Goal: Information Seeking & Learning: Learn about a topic

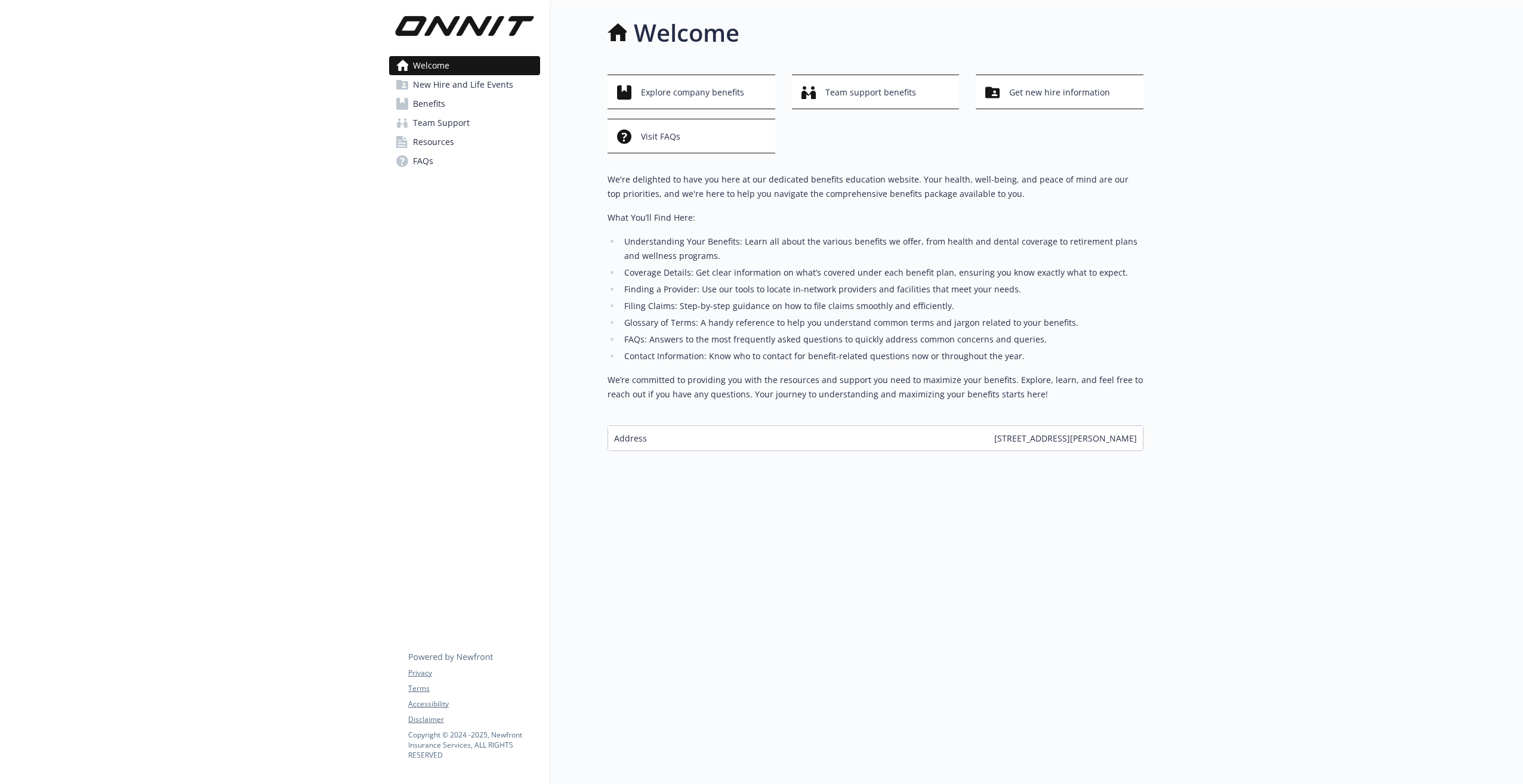
click at [432, 102] on span "Benefits" at bounding box center [429, 103] width 32 height 19
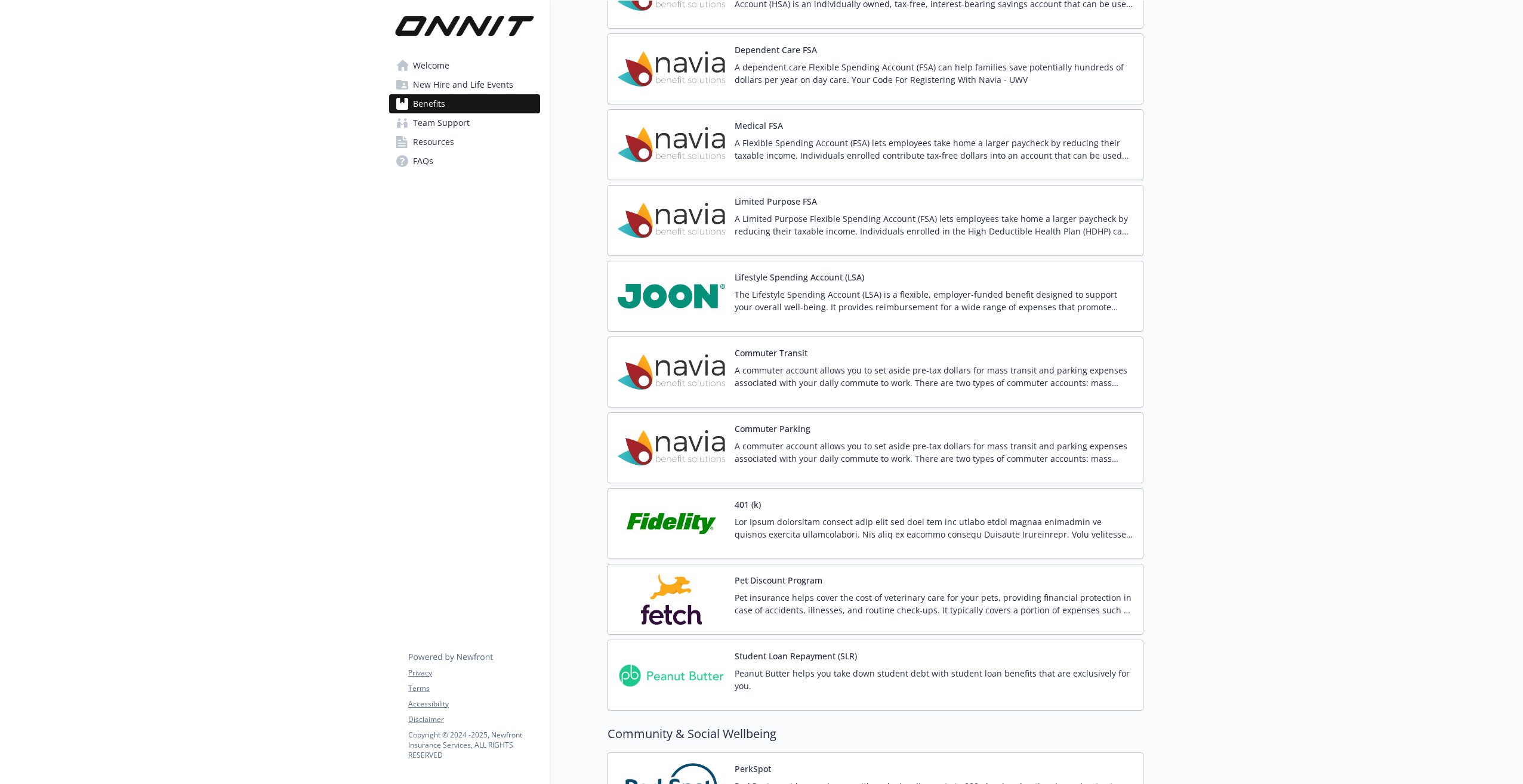
scroll to position [1432, 0]
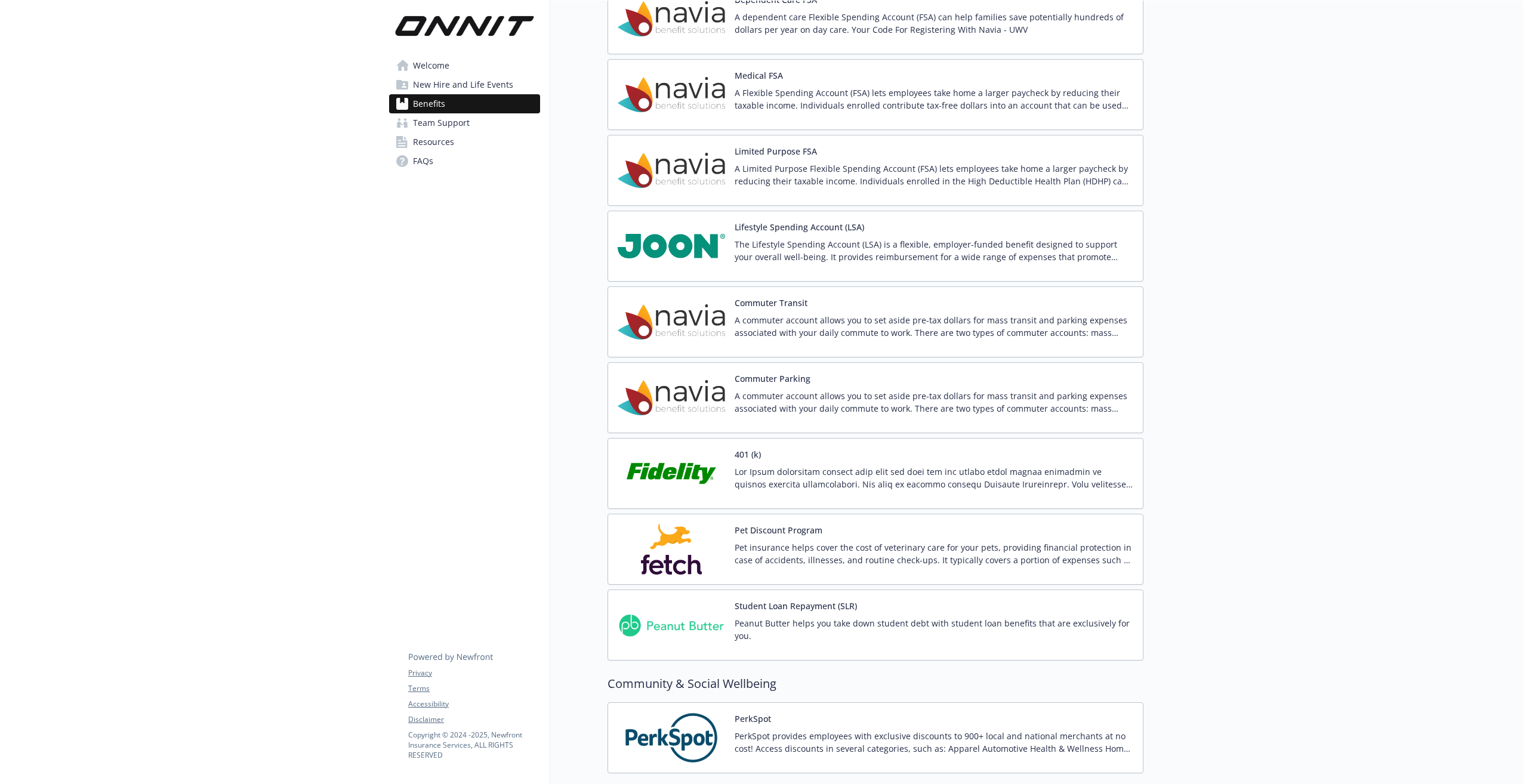
click at [800, 465] on p at bounding box center [933, 478] width 399 height 25
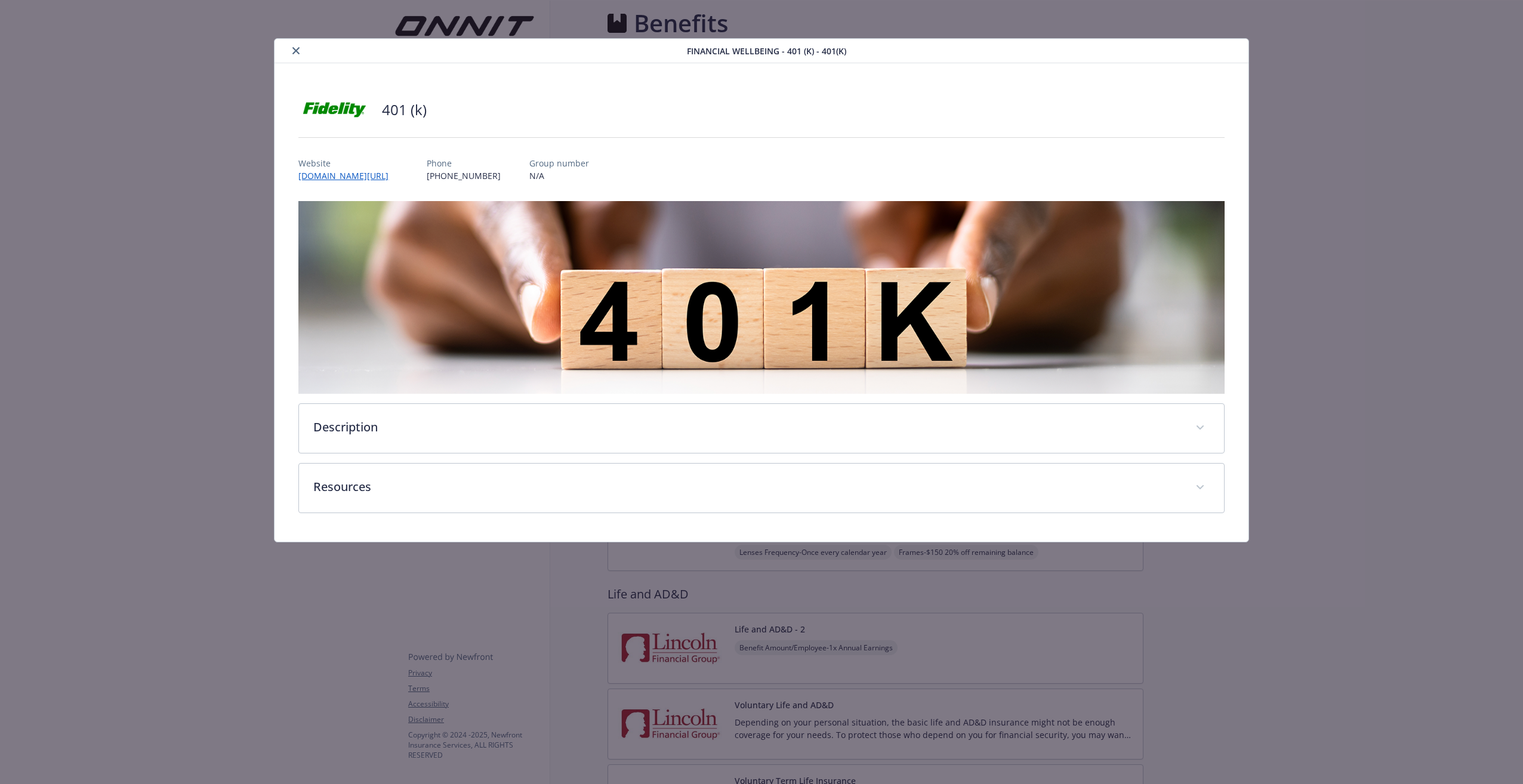
scroll to position [1432, 0]
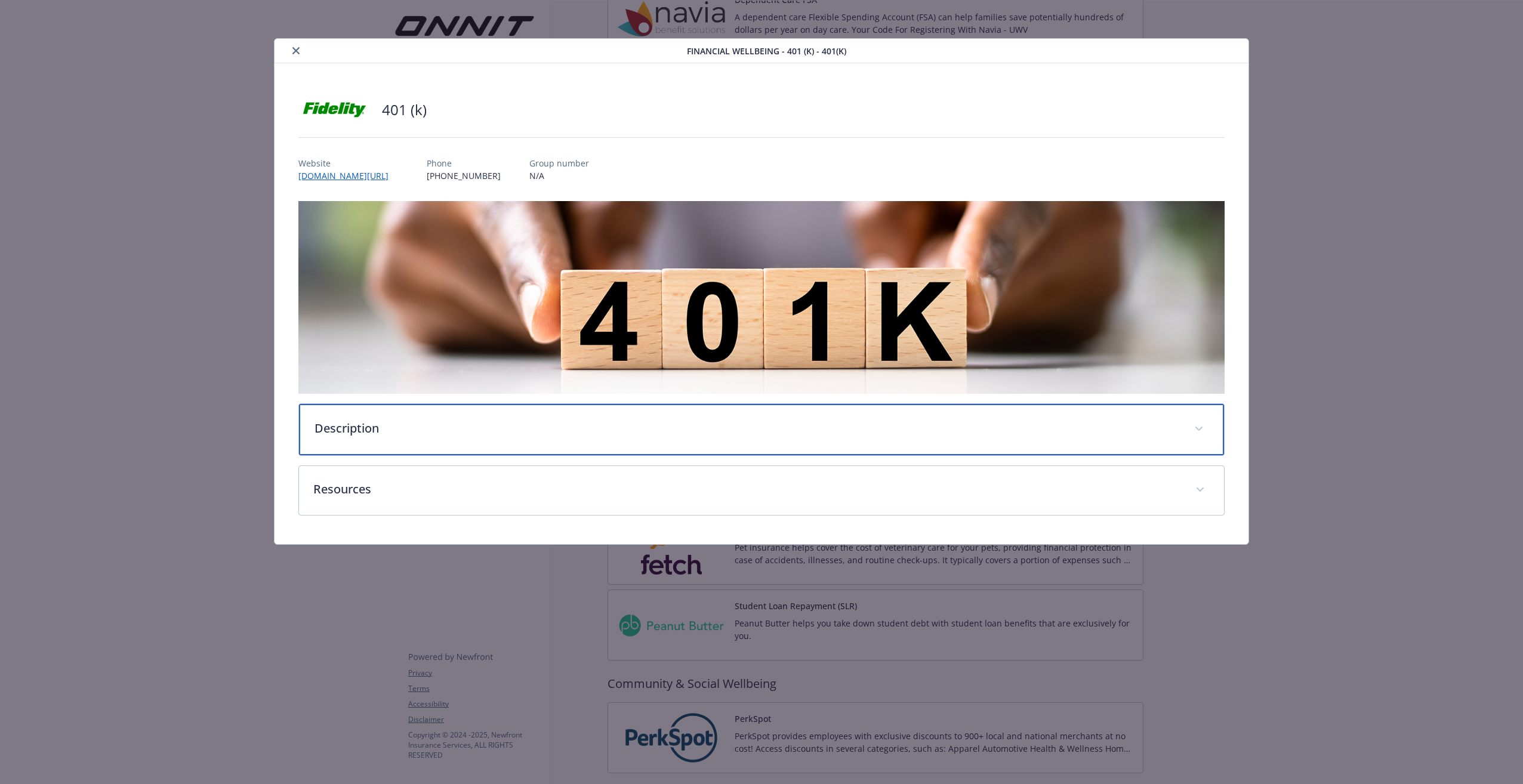
click at [365, 427] on p "Description" at bounding box center [747, 428] width 865 height 18
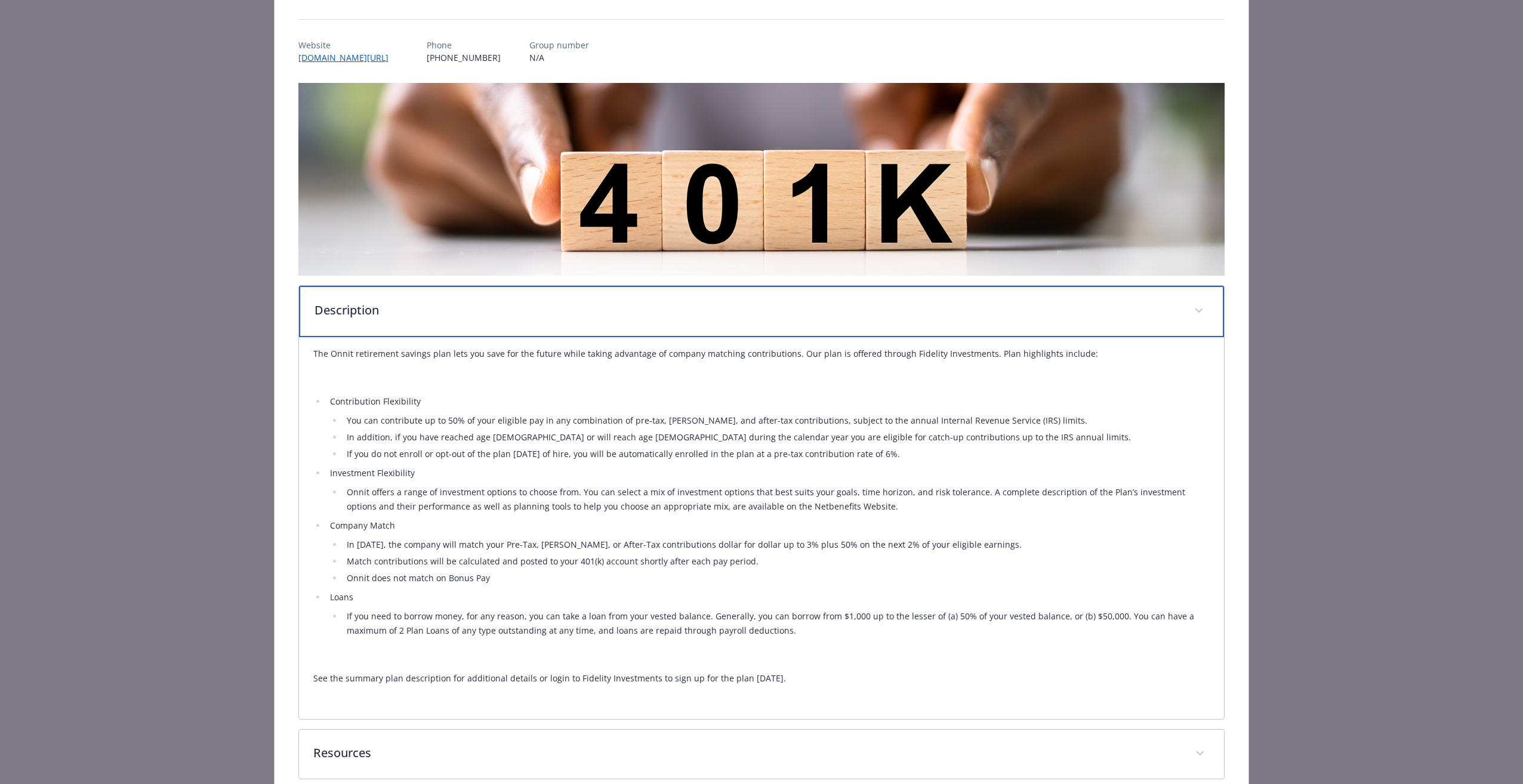
scroll to position [0, 0]
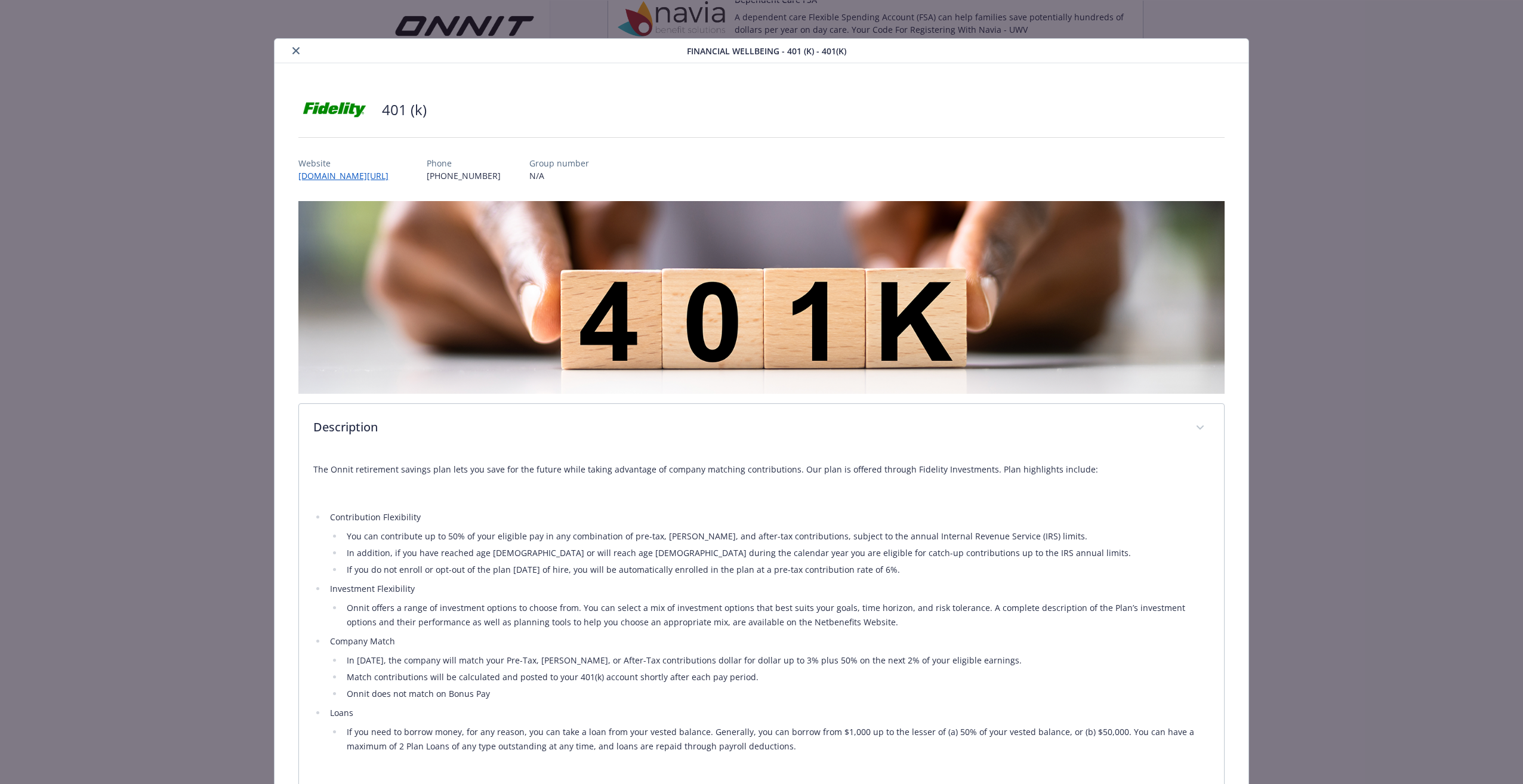
click at [290, 50] on button "close" at bounding box center [296, 51] width 14 height 14
